Goal: Task Accomplishment & Management: Manage account settings

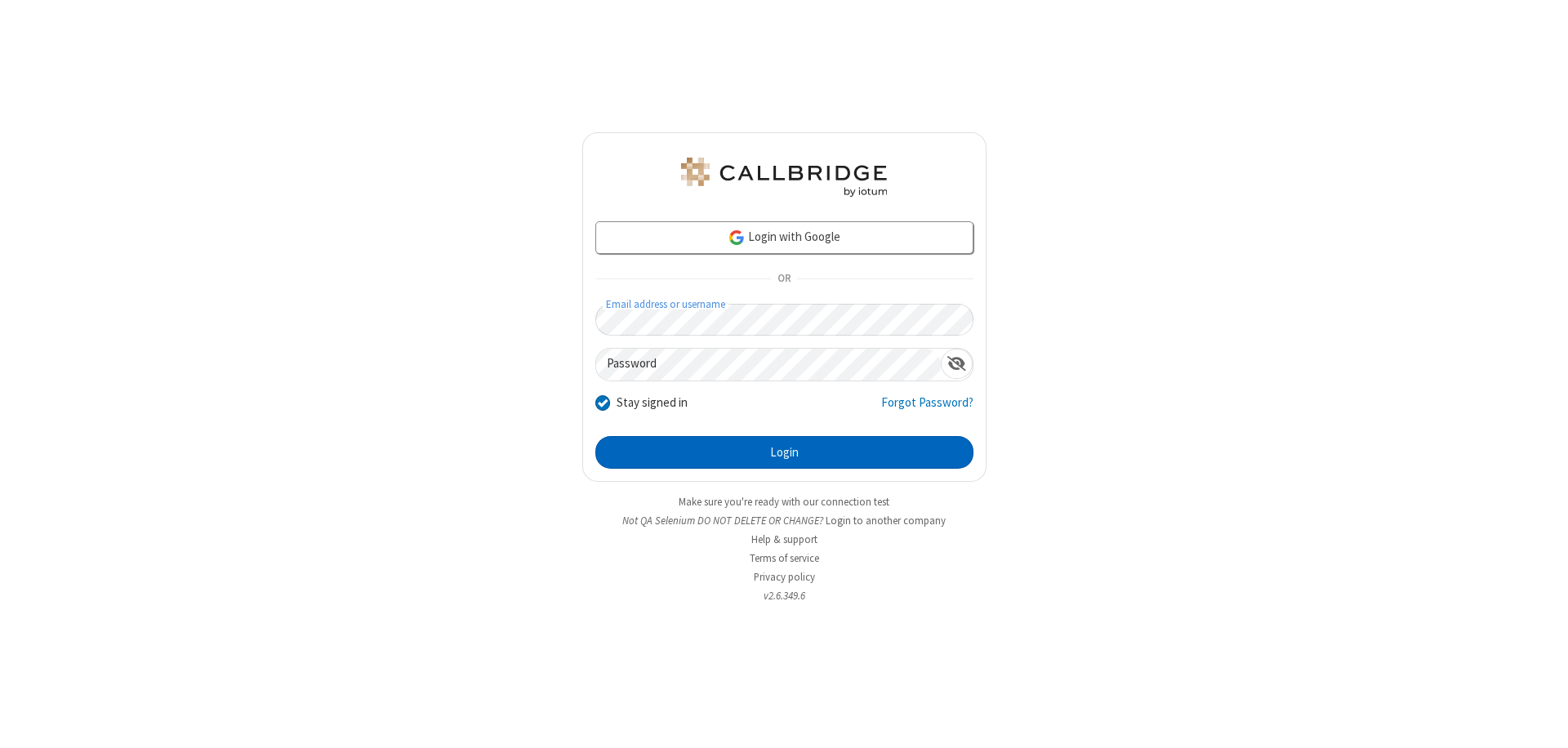
click at [784, 452] on button "Login" at bounding box center [784, 453] width 378 height 33
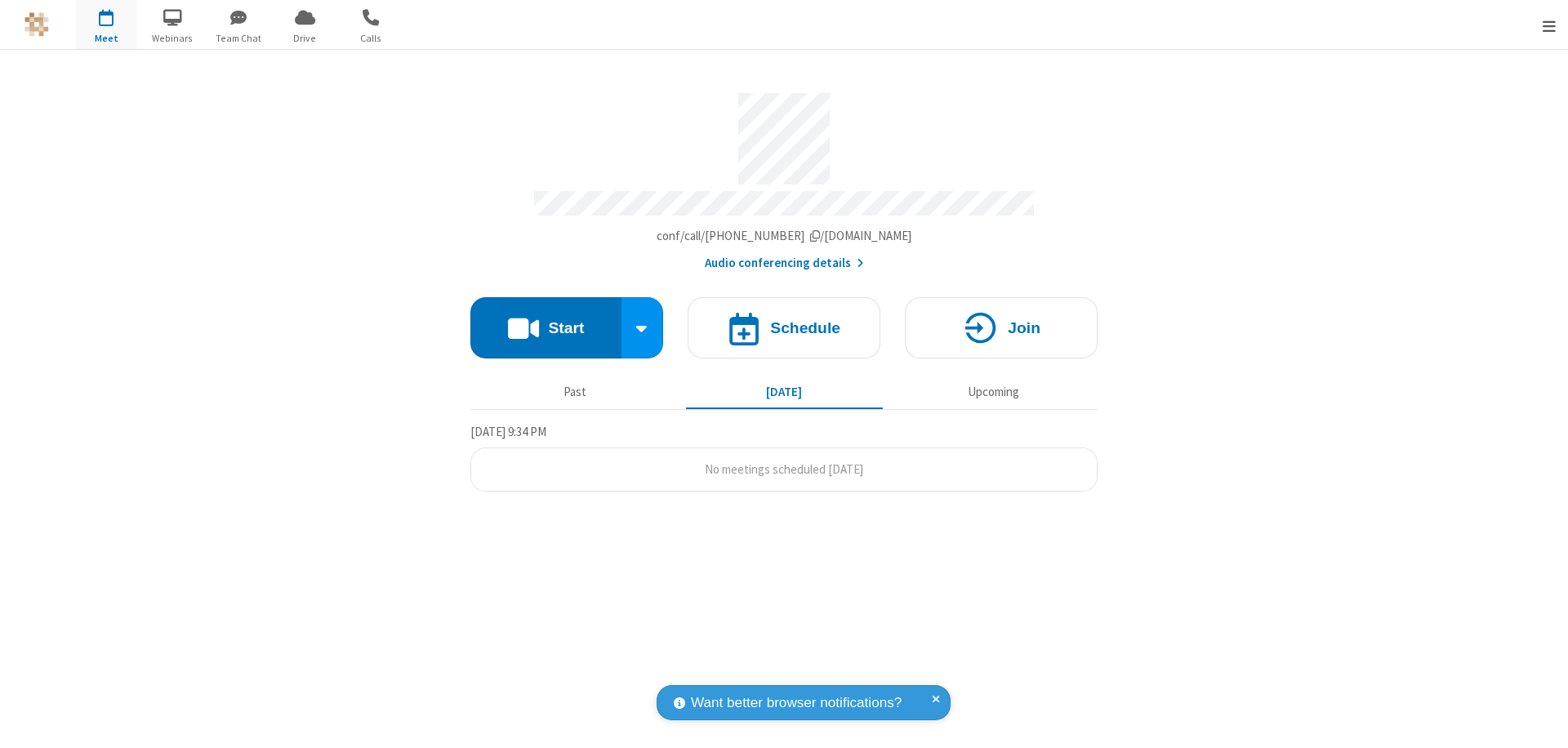
click at [1550, 25] on span "Open menu" at bounding box center [1549, 26] width 13 height 16
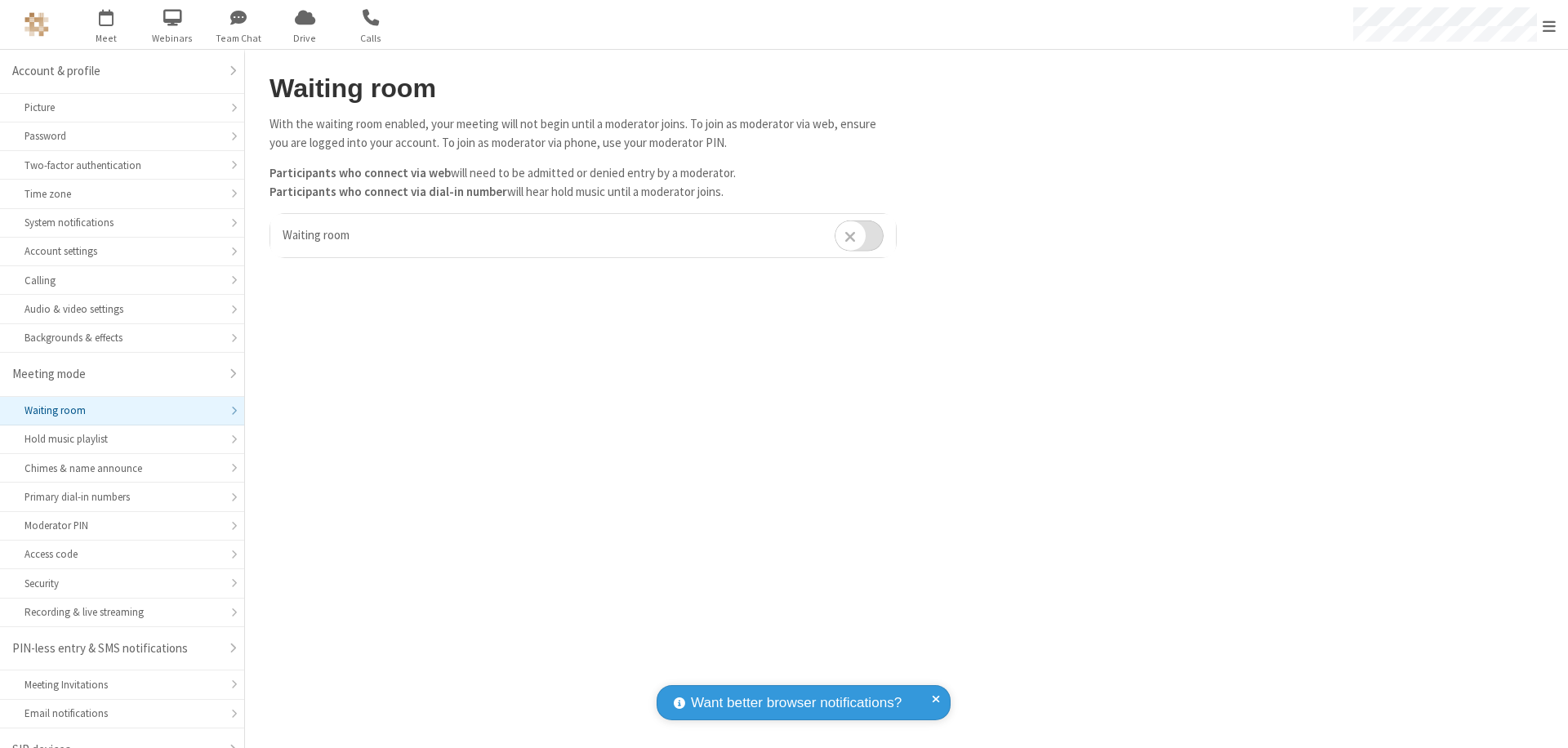
scroll to position [23, 0]
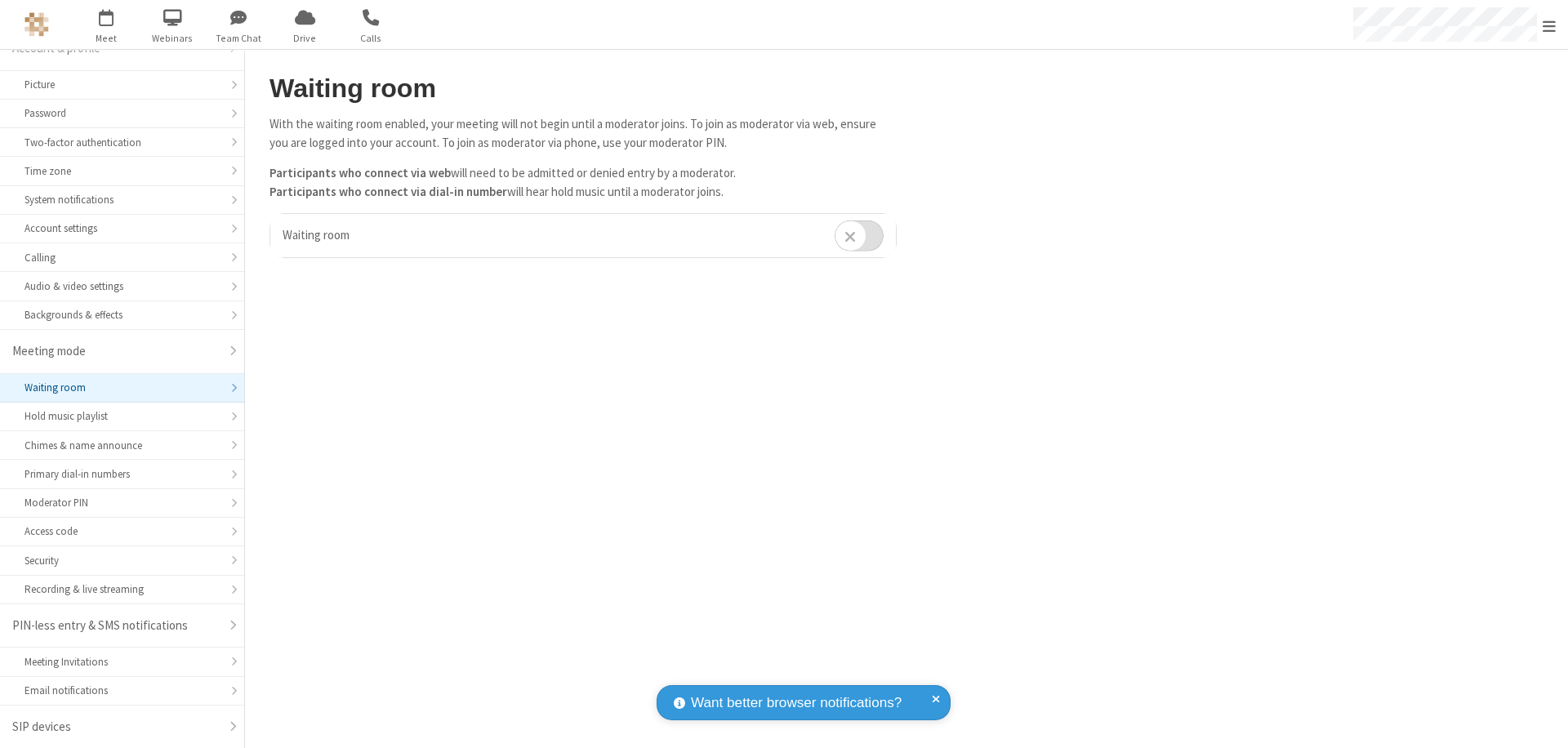
click at [859, 235] on input "checkbox" at bounding box center [859, 235] width 49 height 32
checkbox input "true"
click at [1550, 24] on span "Open menu" at bounding box center [1549, 26] width 13 height 16
click at [1567, 462] on span at bounding box center [1588, 461] width 15 height 13
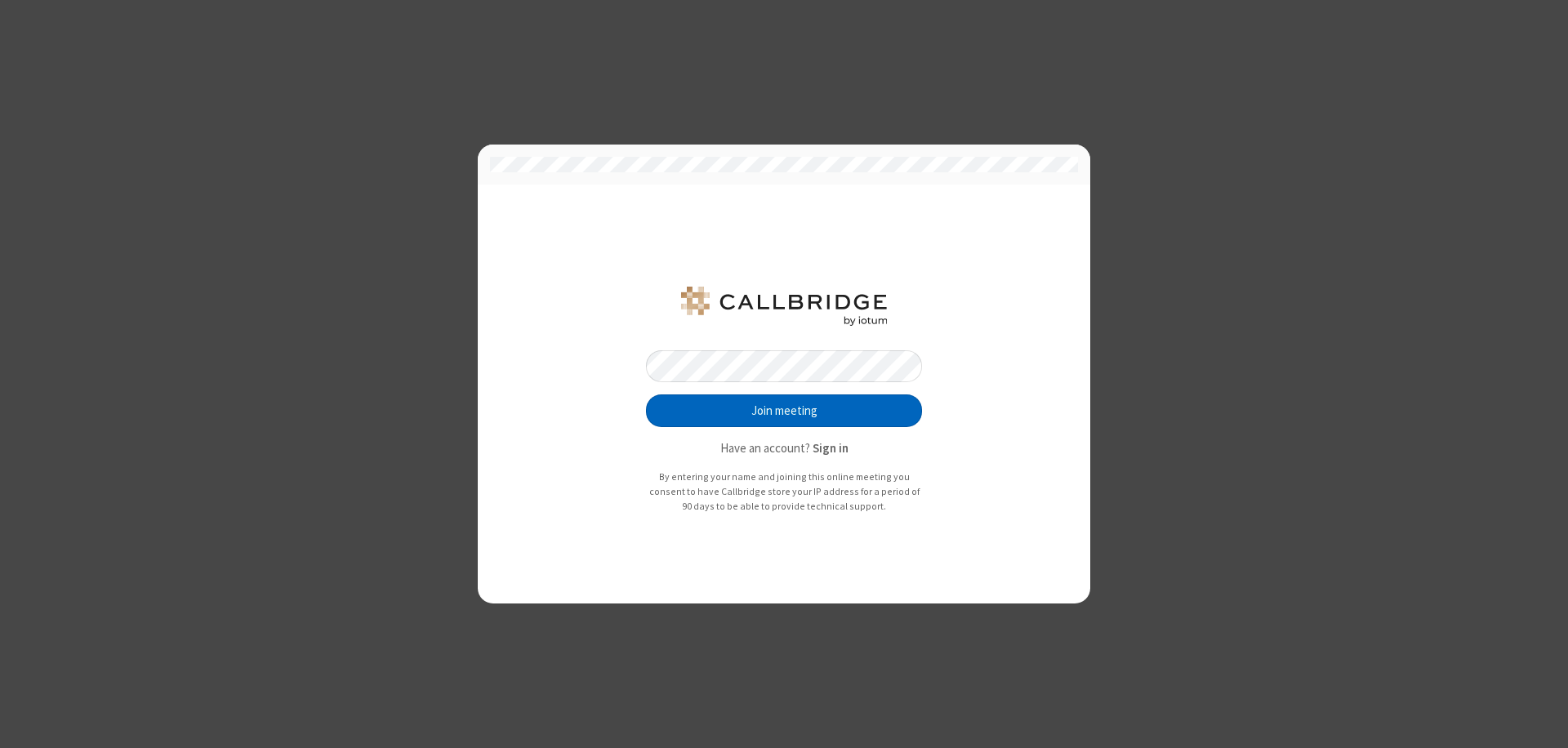
click at [784, 410] on button "Join meeting" at bounding box center [784, 411] width 276 height 33
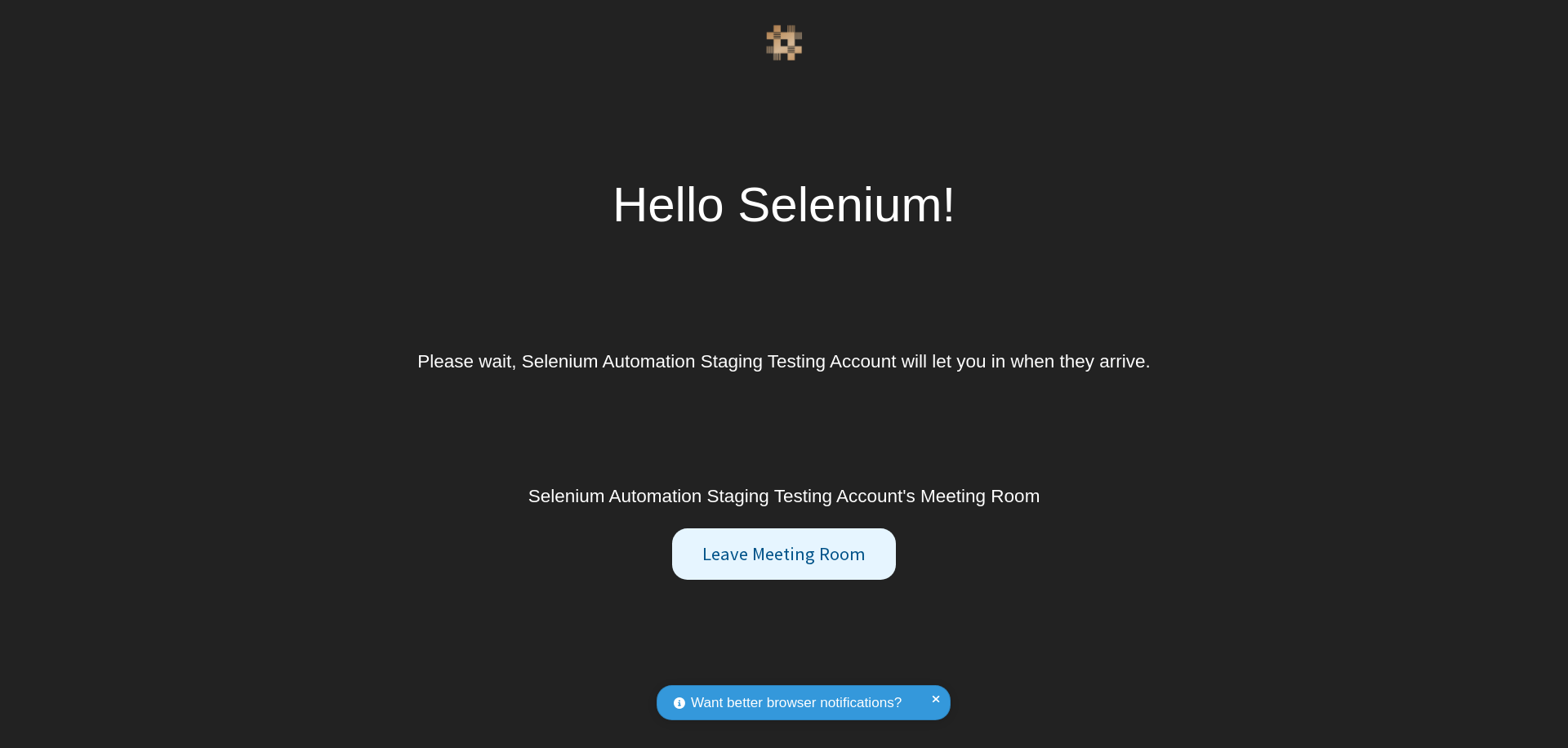
click at [784, 554] on button "Leave Meeting Room" at bounding box center [784, 554] width 223 height 52
